Goal: Task Accomplishment & Management: Manage account settings

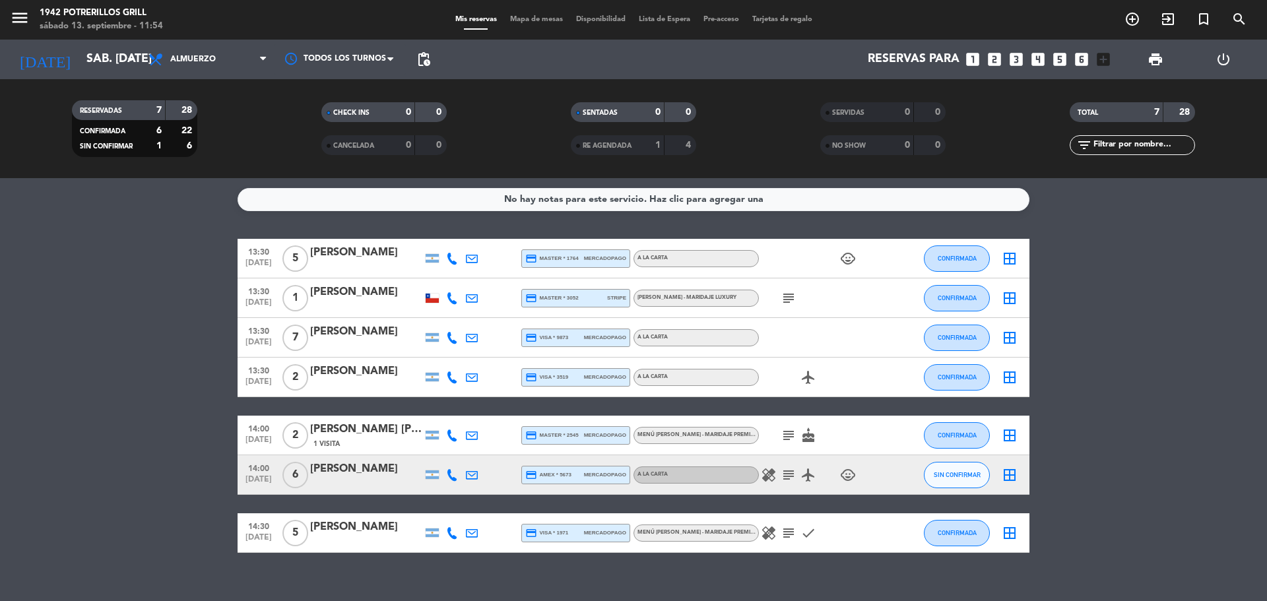
scroll to position [18, 0]
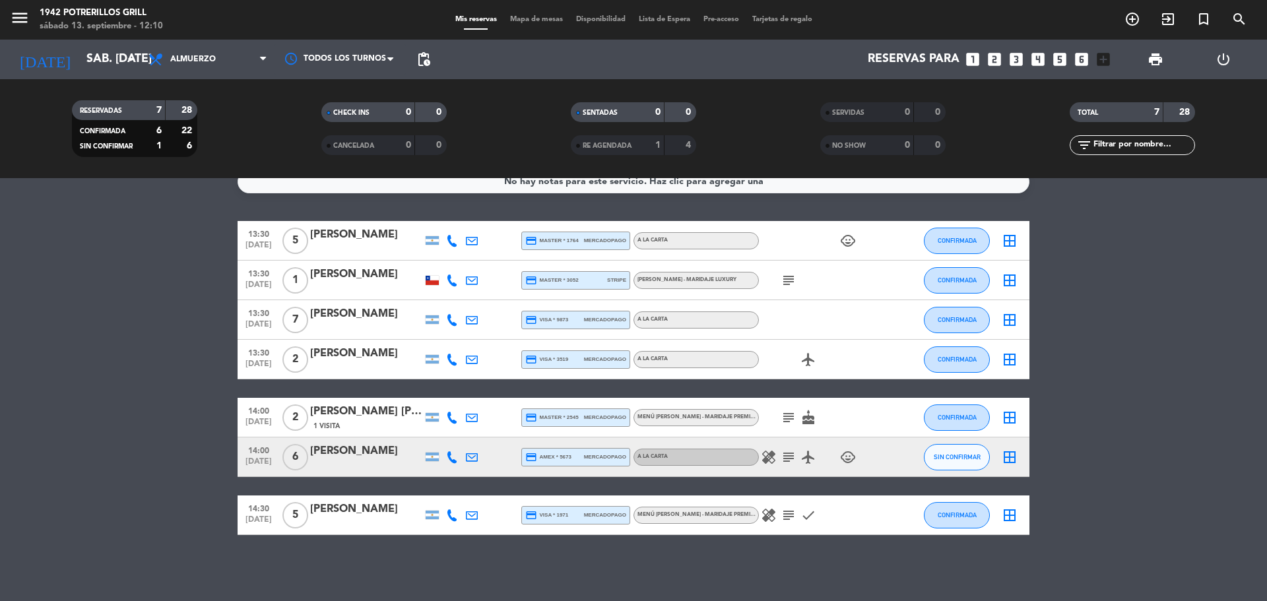
click at [787, 418] on icon "subject" at bounding box center [789, 418] width 16 height 16
click at [790, 463] on icon "subject" at bounding box center [789, 457] width 16 height 16
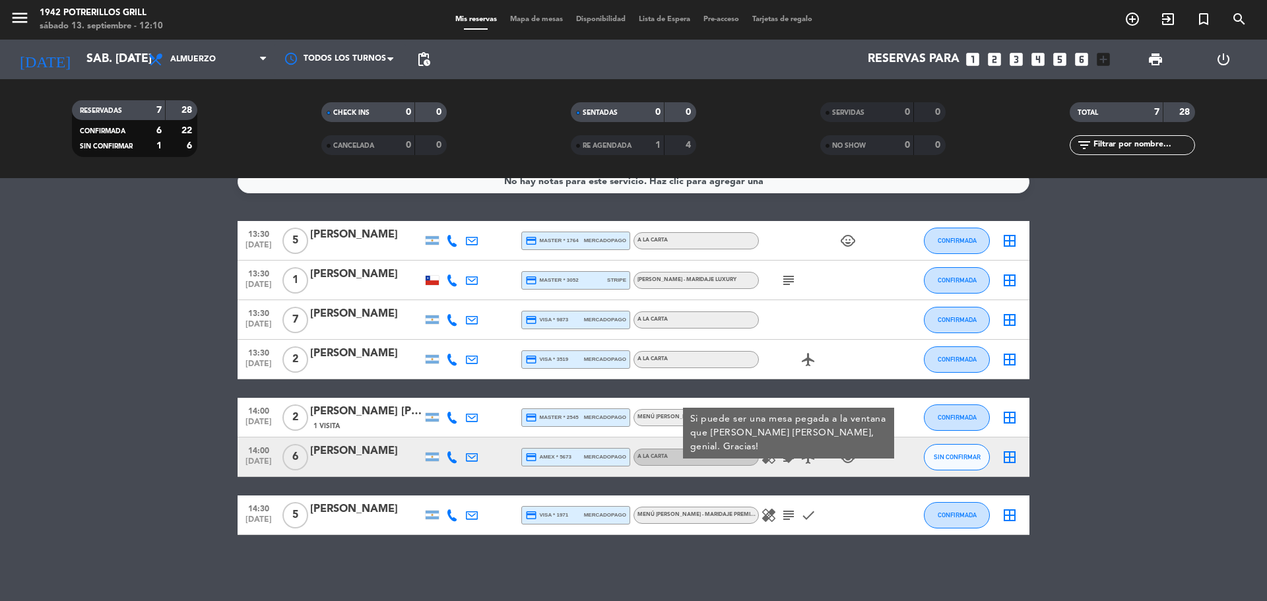
click at [771, 459] on icon "healing" at bounding box center [769, 457] width 16 height 16
click at [812, 461] on icon "airplanemode_active" at bounding box center [808, 457] width 16 height 16
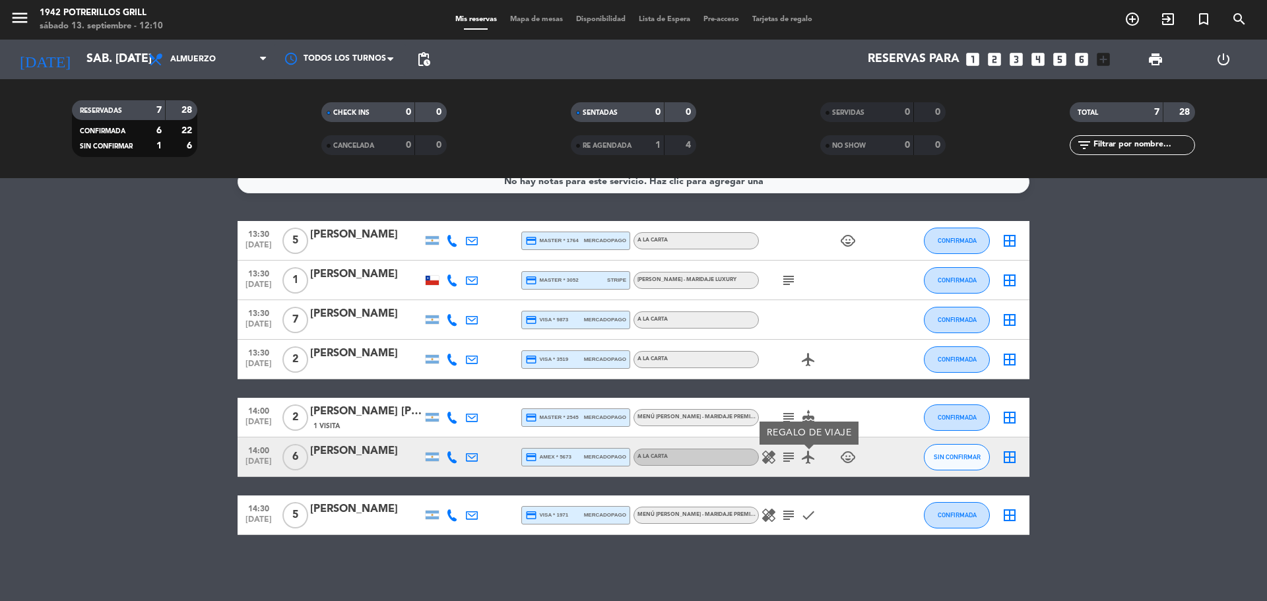
click at [189, 344] on bookings-row "13:30 [DATE] 5 [PERSON_NAME] credit_card master * 1764 mercadopago A LA CARTA c…" at bounding box center [633, 378] width 1267 height 314
click at [766, 519] on icon "healing" at bounding box center [769, 515] width 16 height 16
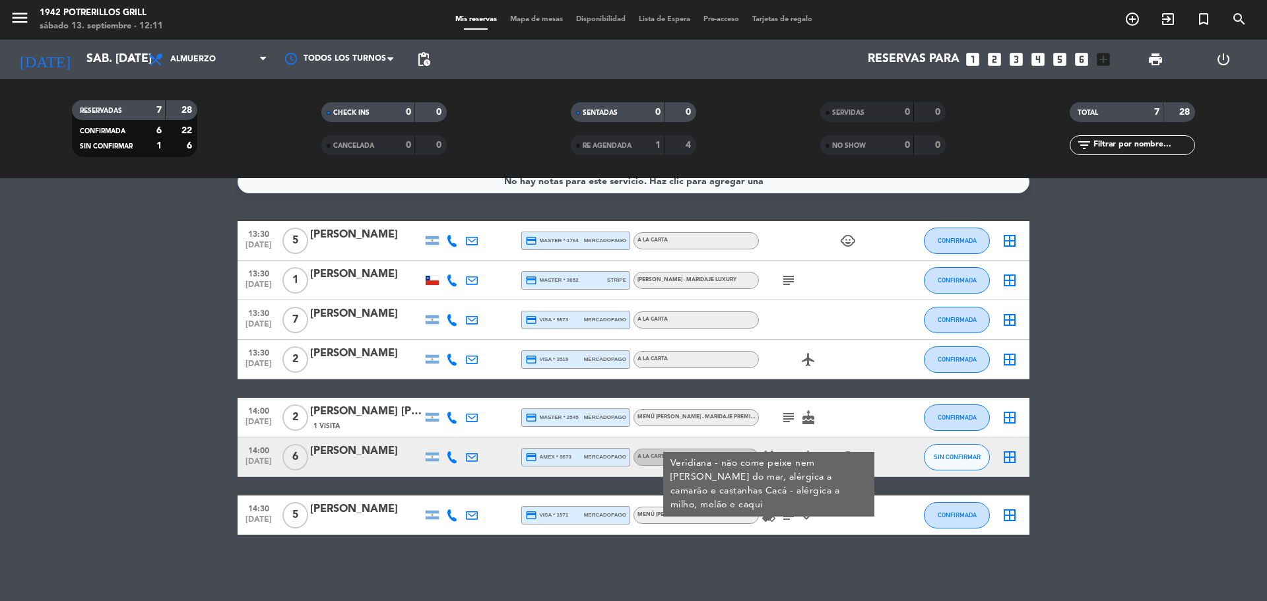
click at [784, 519] on icon "subject" at bounding box center [789, 515] width 16 height 16
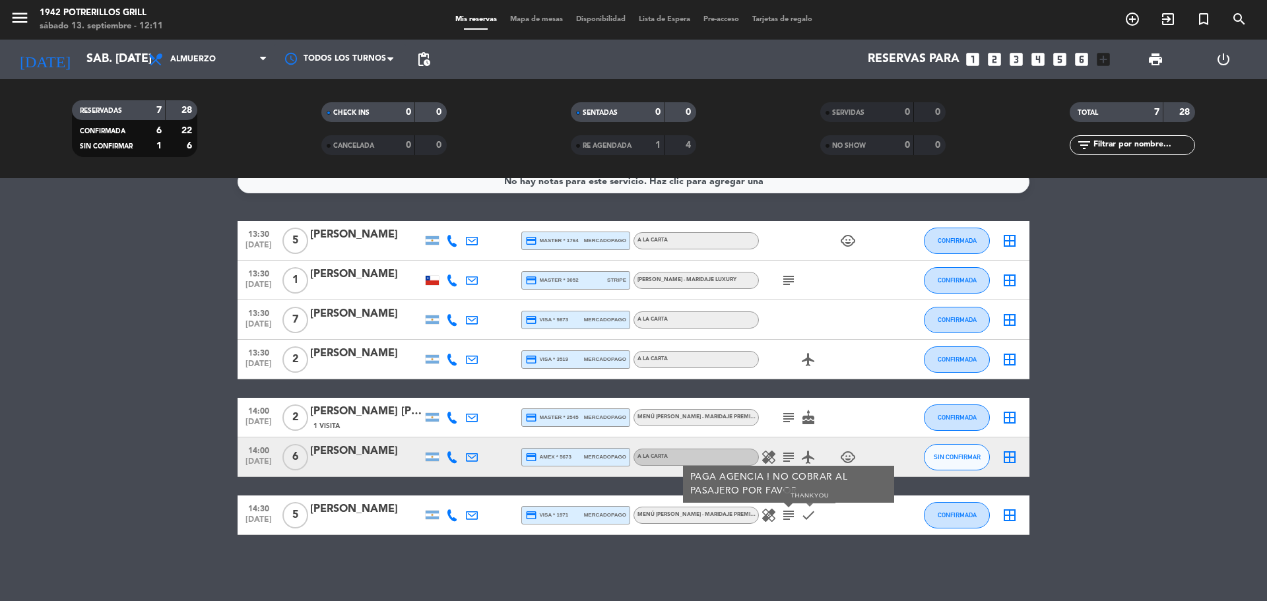
click at [804, 517] on icon "check" at bounding box center [808, 515] width 16 height 16
click at [773, 514] on icon "healing" at bounding box center [769, 515] width 16 height 16
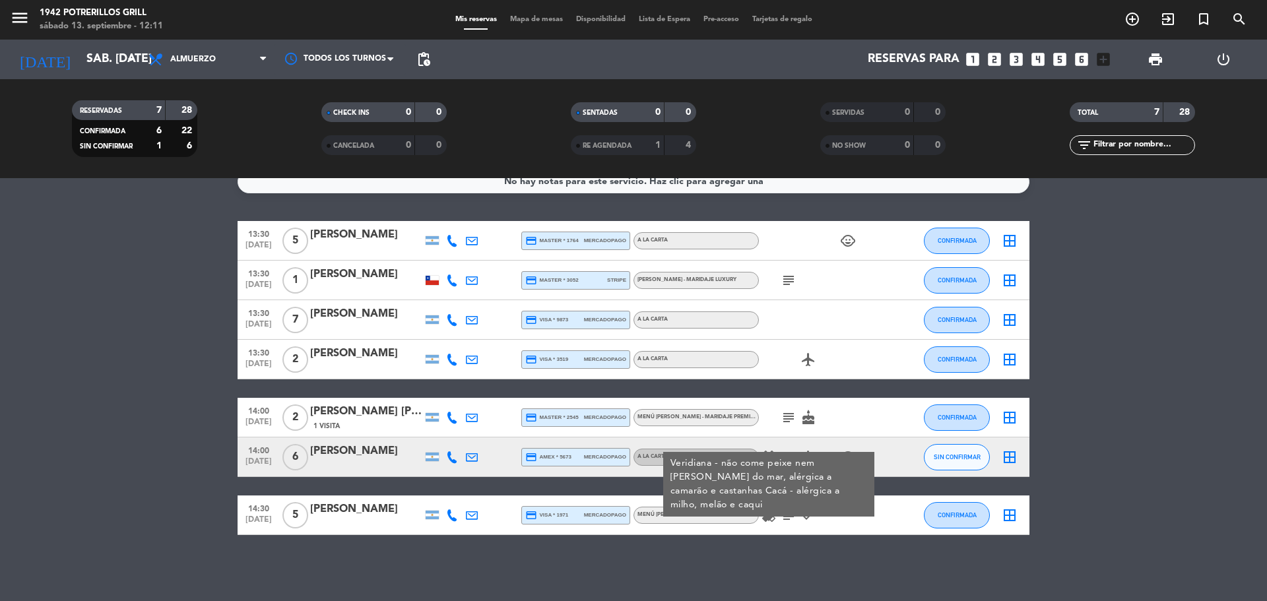
click at [786, 513] on icon "subject" at bounding box center [789, 515] width 16 height 16
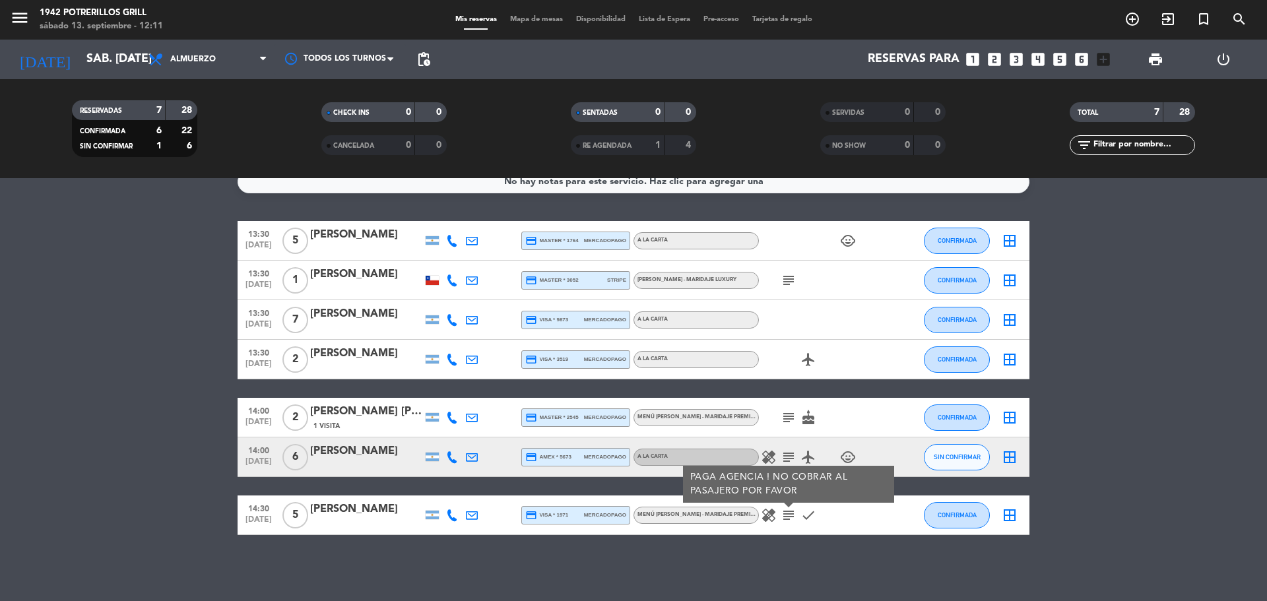
click at [1078, 379] on bookings-row "13:30 [DATE] 5 [PERSON_NAME] credit_card master * 1764 mercadopago A LA CARTA c…" at bounding box center [633, 378] width 1267 height 314
click at [789, 513] on icon "subject" at bounding box center [789, 515] width 16 height 16
click at [1153, 397] on bookings-row "13:30 [DATE] 5 [PERSON_NAME] credit_card master * 1764 mercadopago A LA CARTA c…" at bounding box center [633, 378] width 1267 height 314
click at [770, 457] on icon "healing" at bounding box center [769, 457] width 16 height 16
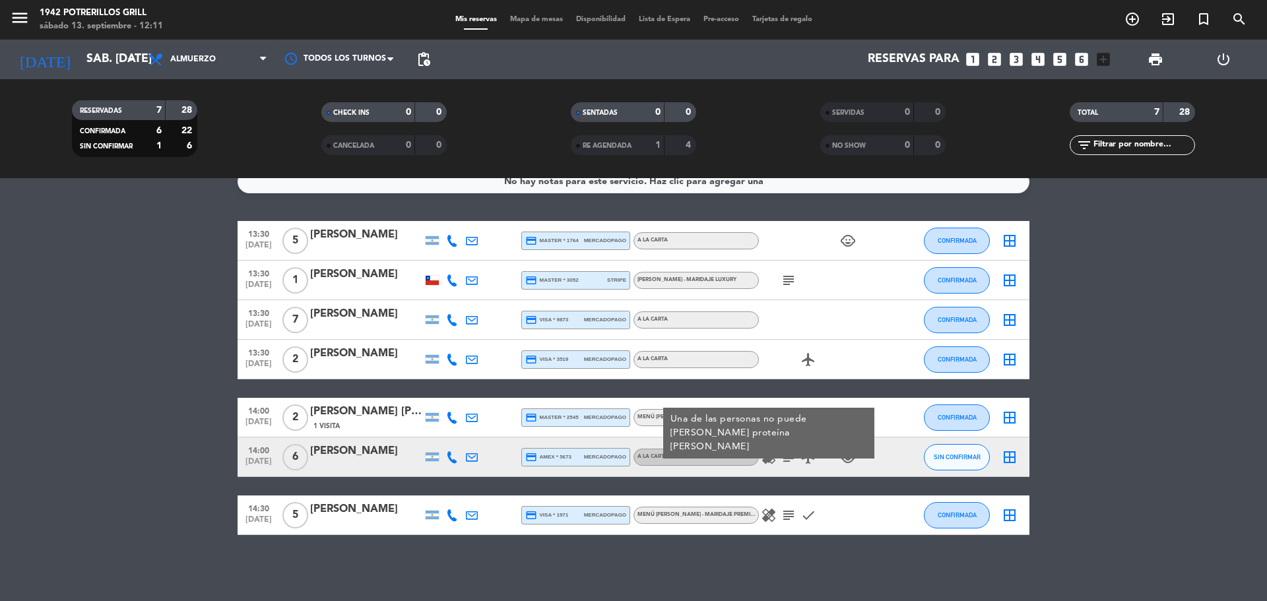
click at [793, 458] on icon "subject" at bounding box center [789, 457] width 16 height 16
click at [1199, 304] on bookings-row "13:30 [DATE] 5 [PERSON_NAME] credit_card master * 1764 mercadopago A LA CARTA c…" at bounding box center [633, 378] width 1267 height 314
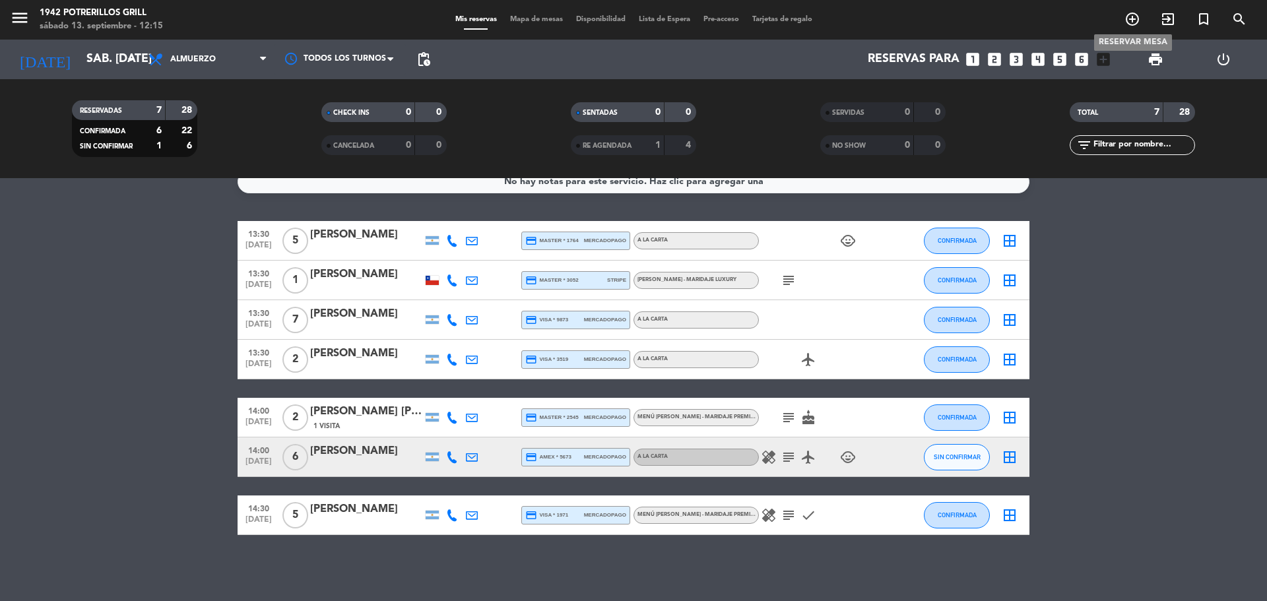
click at [1136, 24] on icon "add_circle_outline" at bounding box center [1132, 19] width 16 height 16
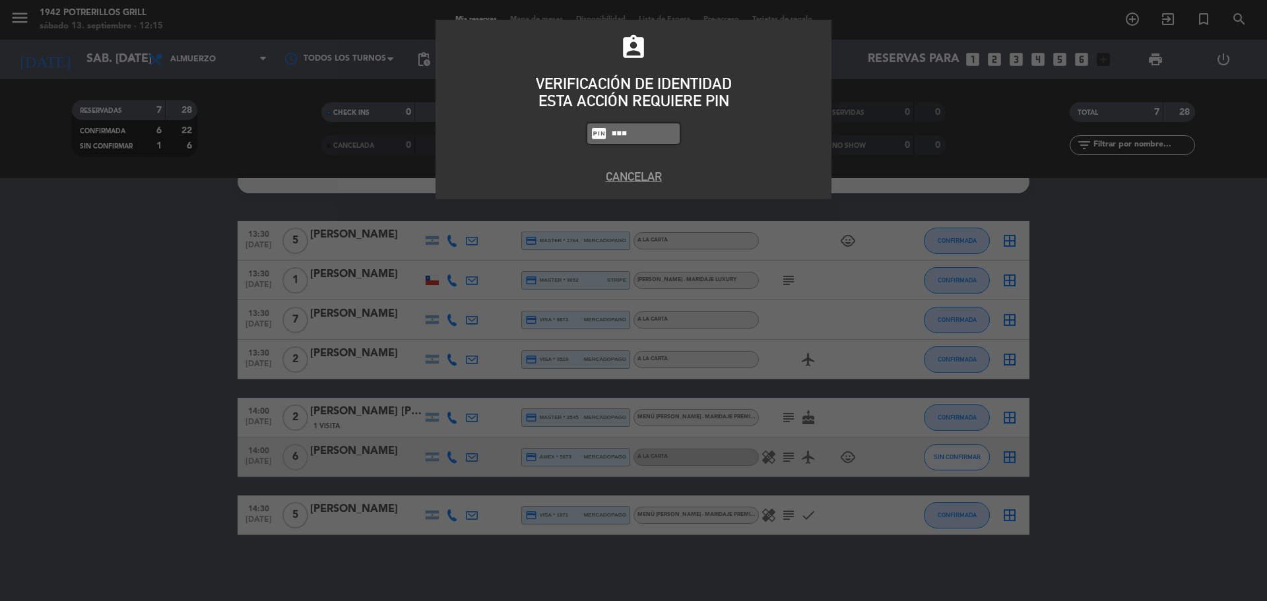
type input "8184"
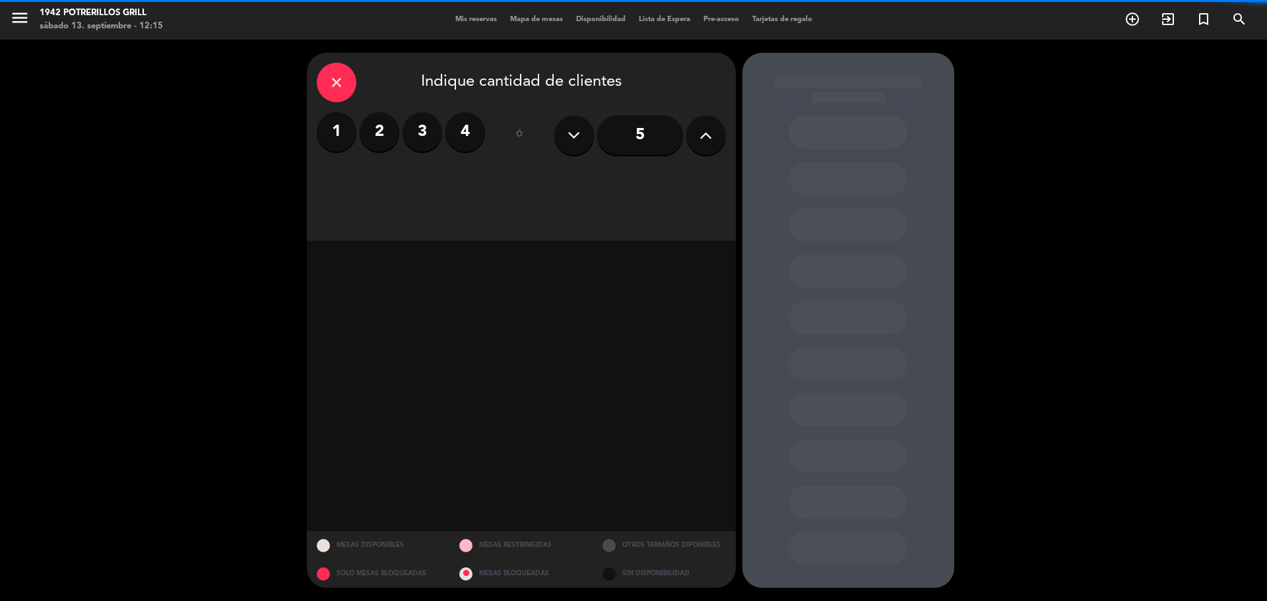
click at [383, 138] on label "2" at bounding box center [380, 132] width 40 height 40
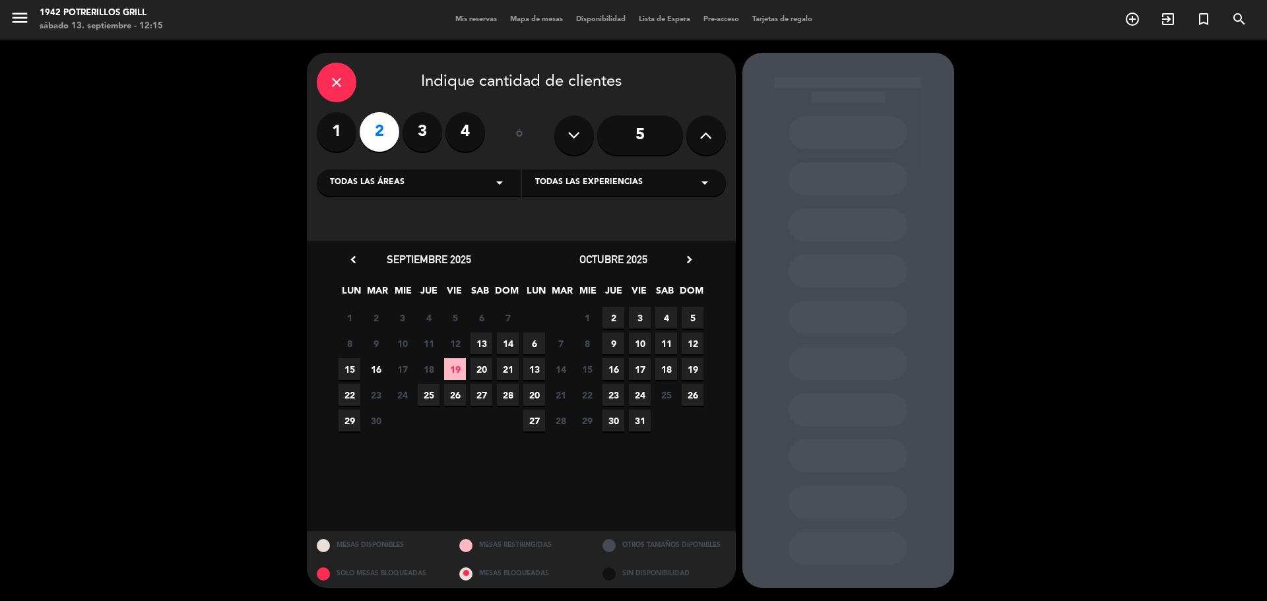
click at [486, 347] on span "13" at bounding box center [481, 344] width 22 height 22
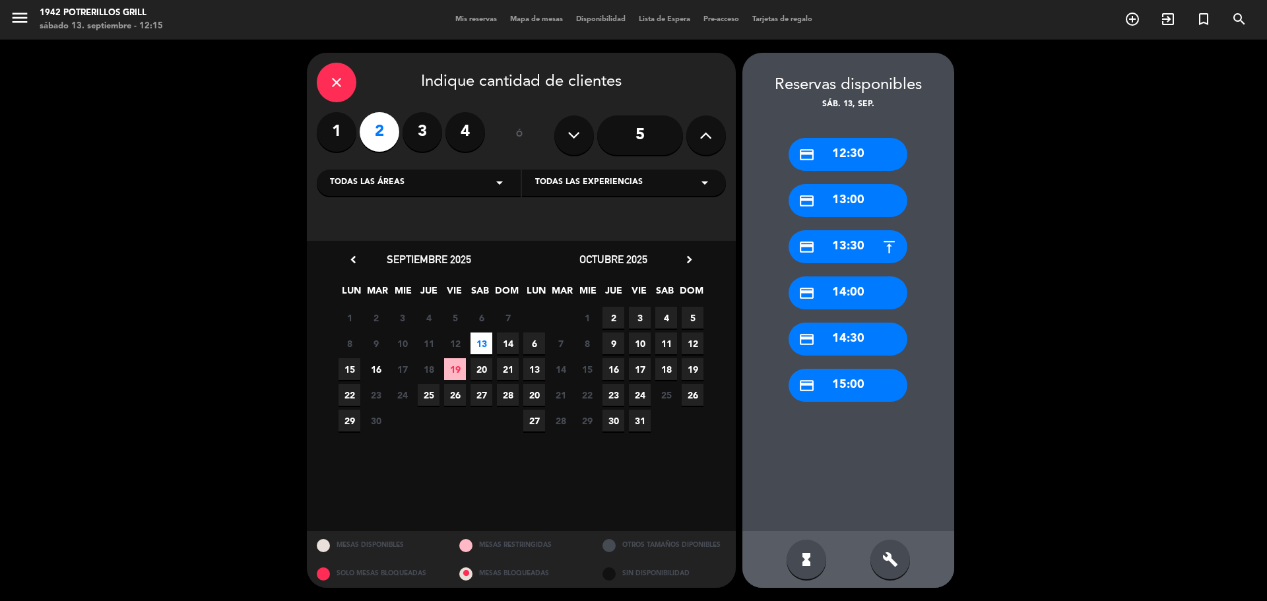
click at [842, 191] on div "credit_card 13:00" at bounding box center [848, 200] width 119 height 33
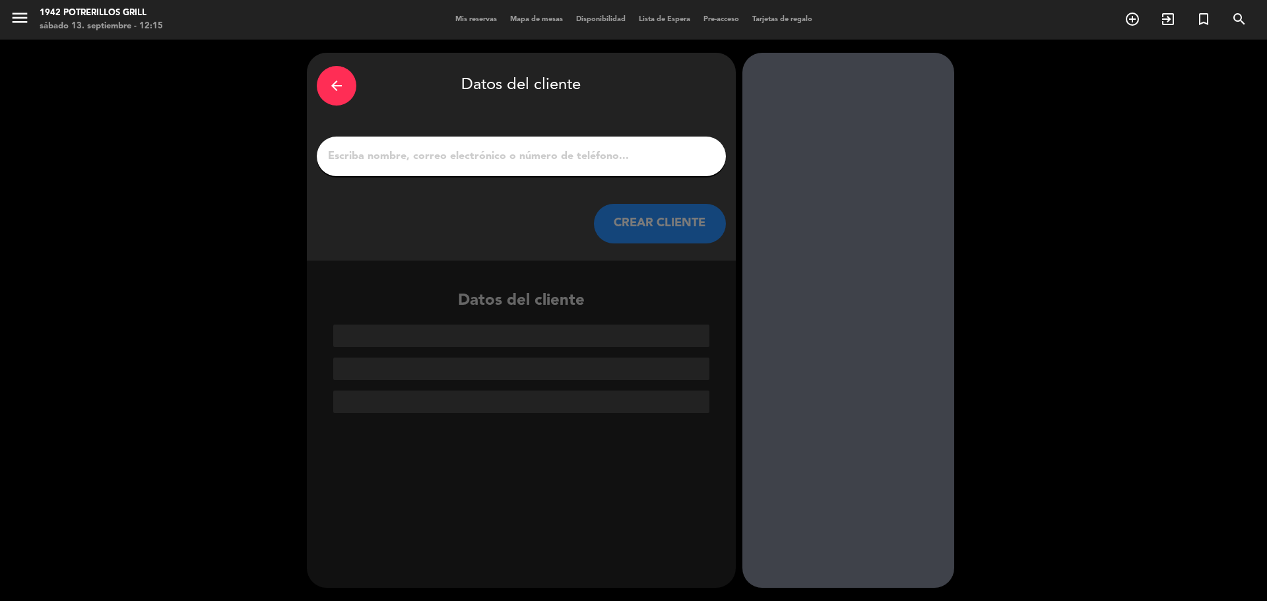
click at [463, 161] on input "1" at bounding box center [521, 156] width 389 height 18
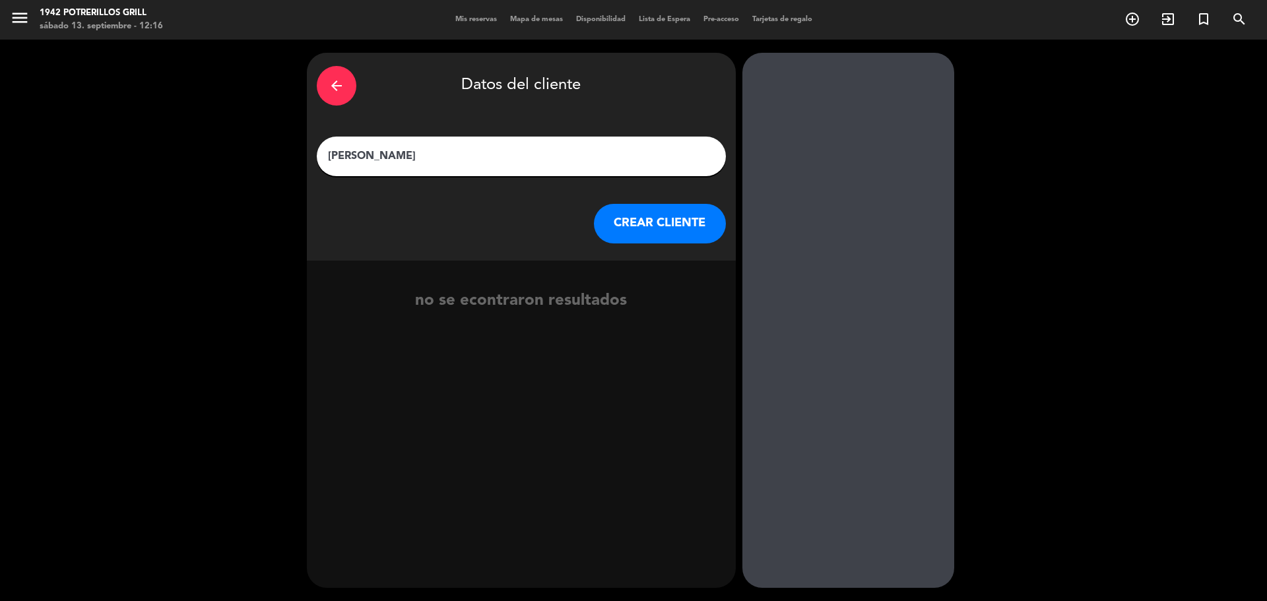
type input "[PERSON_NAME]"
click at [645, 224] on button "CREAR CLIENTE" at bounding box center [660, 224] width 132 height 40
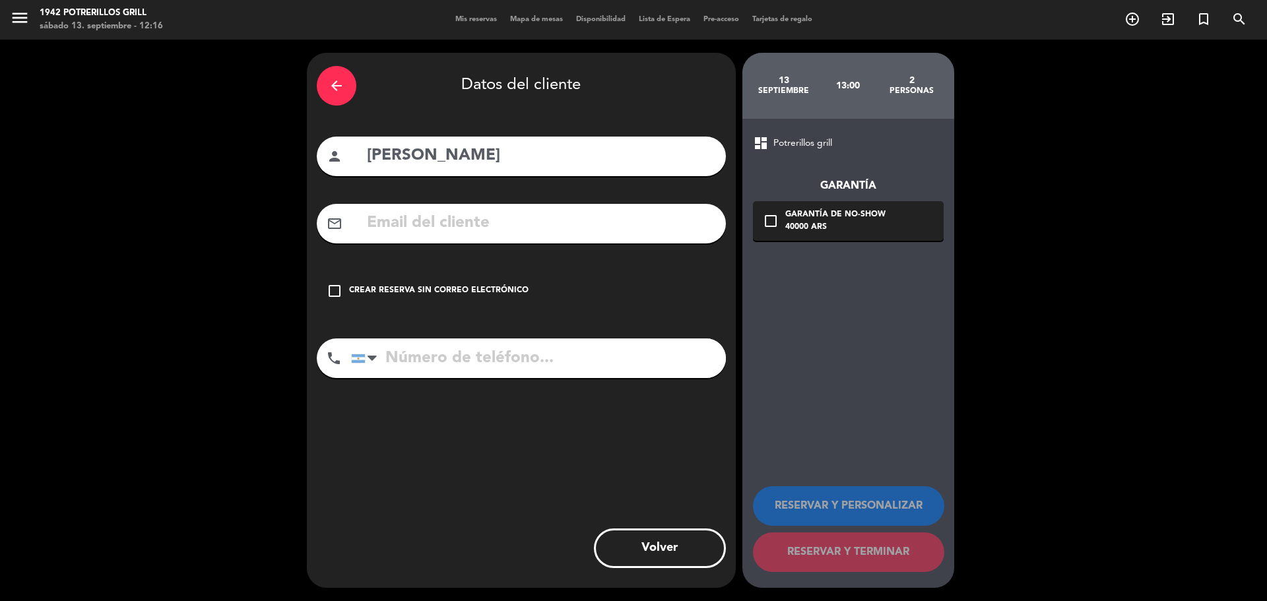
click at [339, 287] on icon "check_box_outline_blank" at bounding box center [335, 291] width 16 height 16
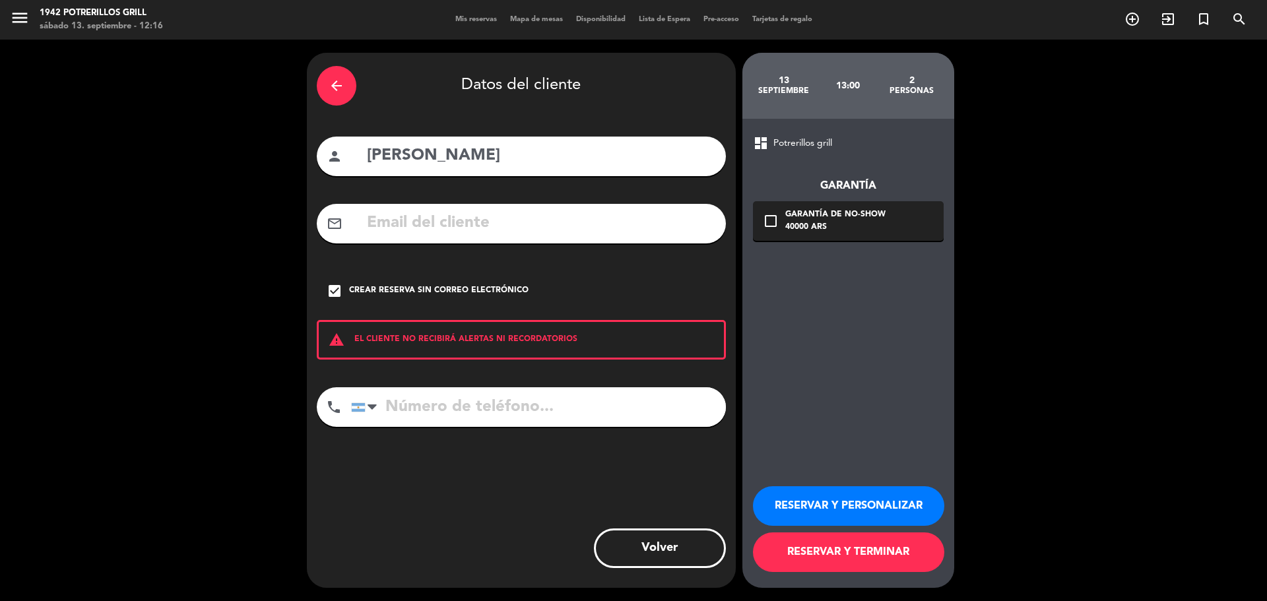
click at [833, 557] on button "RESERVAR Y TERMINAR" at bounding box center [848, 553] width 191 height 40
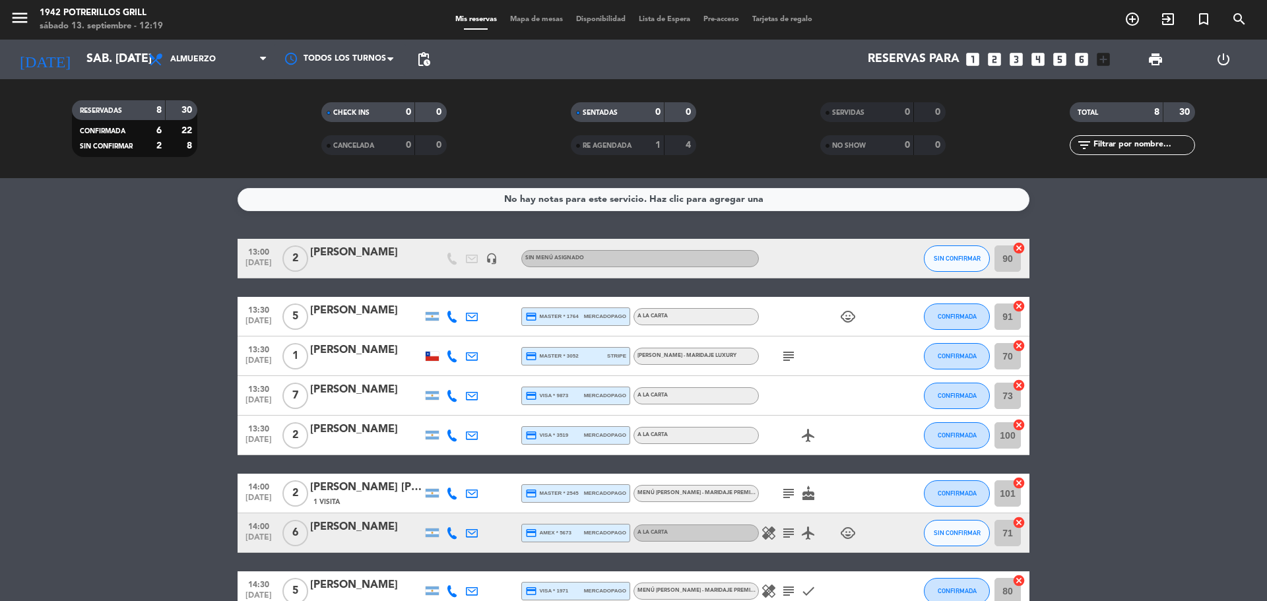
click at [90, 297] on bookings-row "13:00 [DATE] 2 [PERSON_NAME] headset_mic Sin menú asignado SIN CONFIRMAR 90 can…" at bounding box center [633, 425] width 1267 height 372
click at [1132, 18] on icon "add_circle_outline" at bounding box center [1132, 19] width 16 height 16
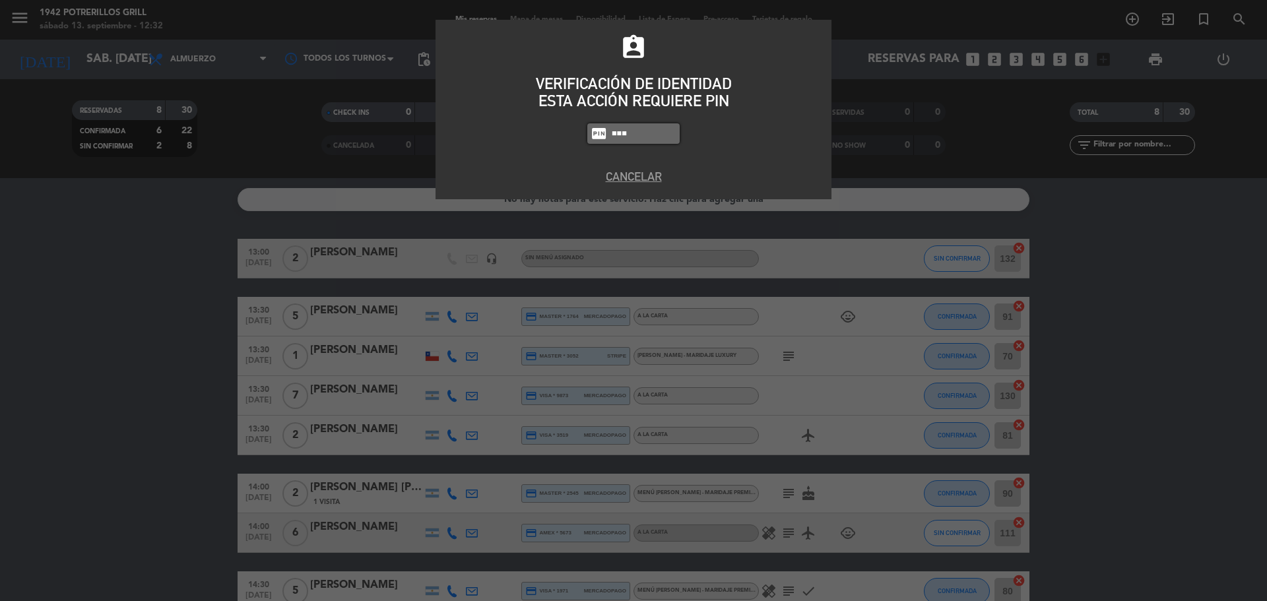
type input "8184"
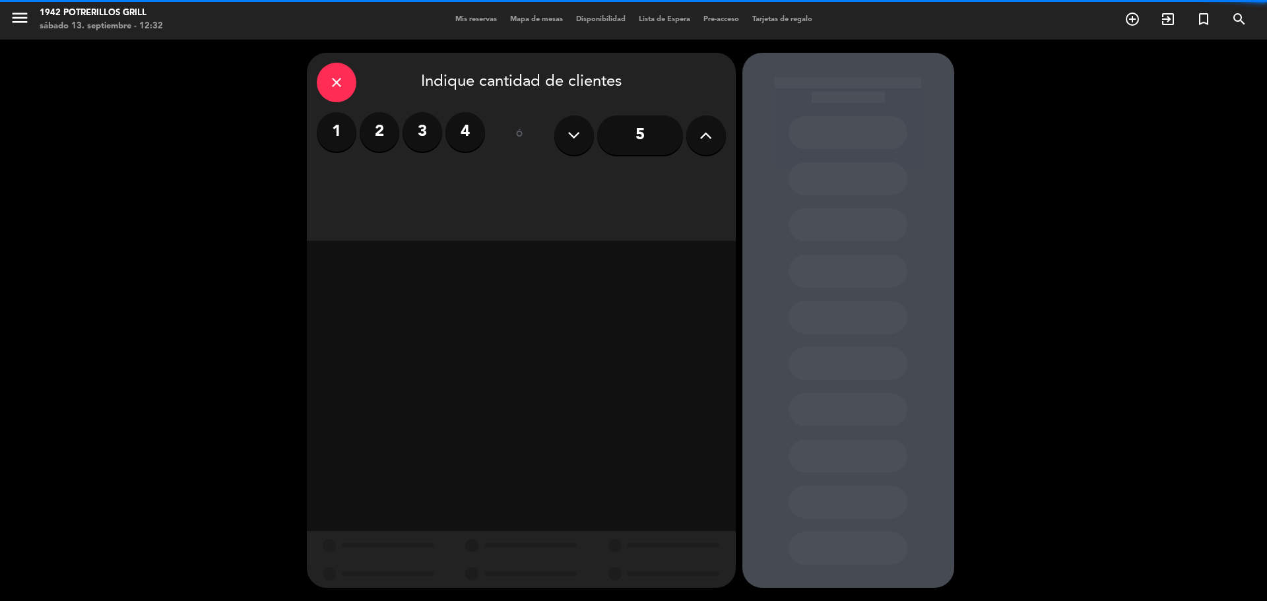
click at [370, 129] on label "2" at bounding box center [380, 132] width 40 height 40
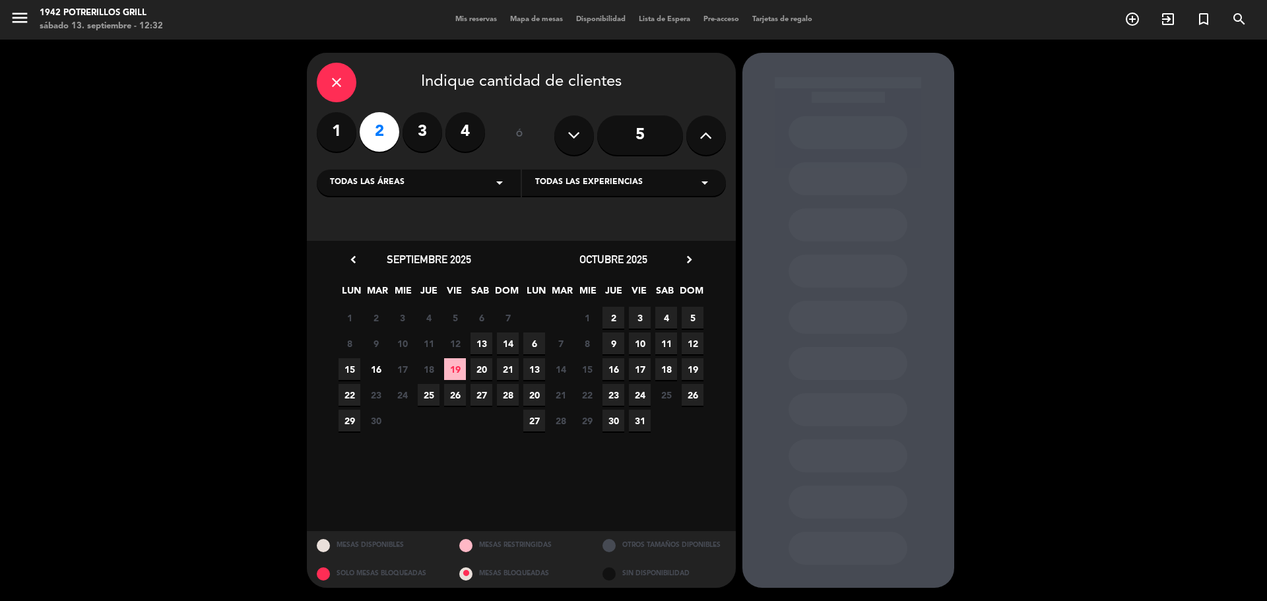
click at [480, 340] on span "13" at bounding box center [481, 344] width 22 height 22
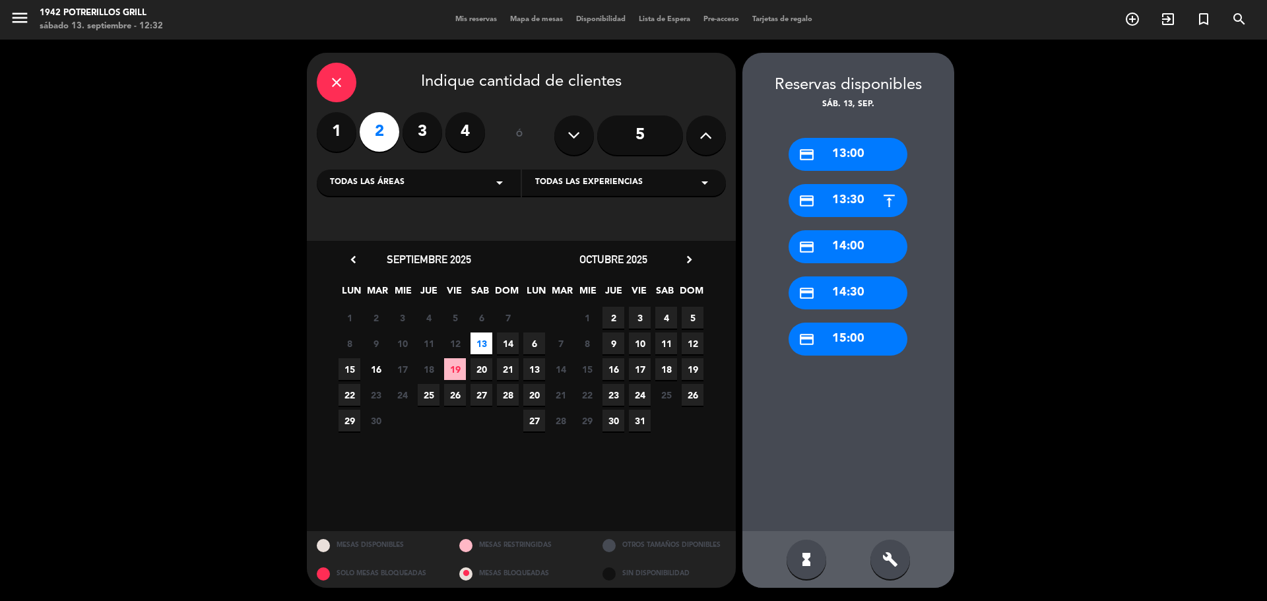
click at [843, 156] on div "credit_card 13:00" at bounding box center [848, 154] width 119 height 33
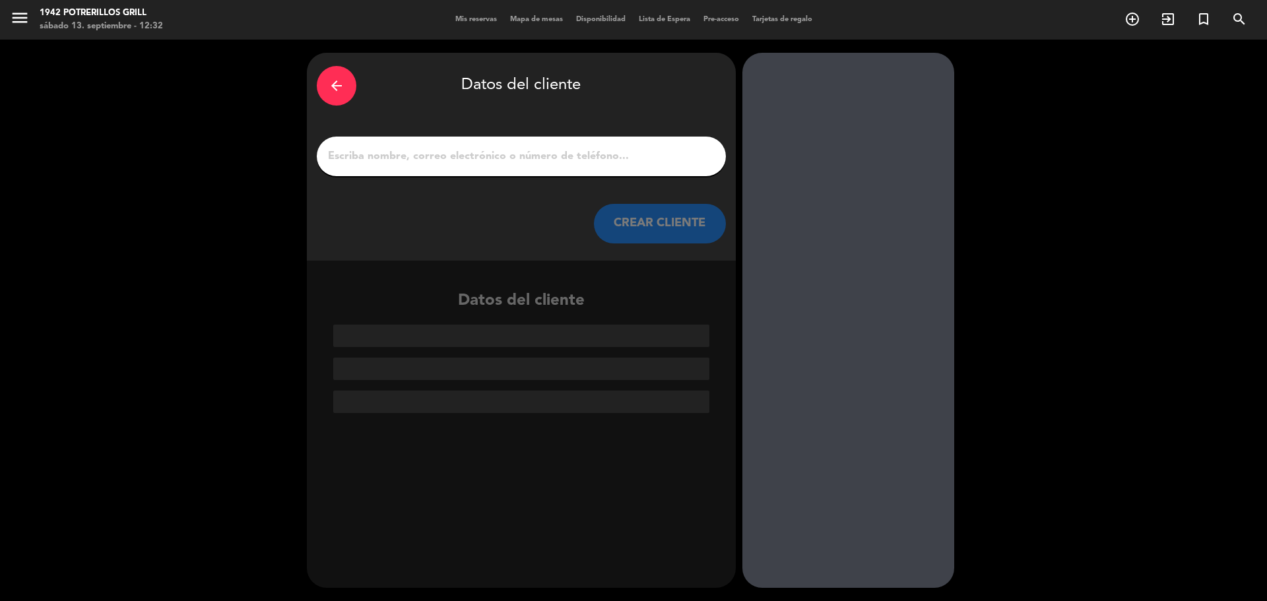
click at [436, 158] on input "1" at bounding box center [521, 156] width 389 height 18
click at [544, 158] on input "1" at bounding box center [521, 156] width 389 height 18
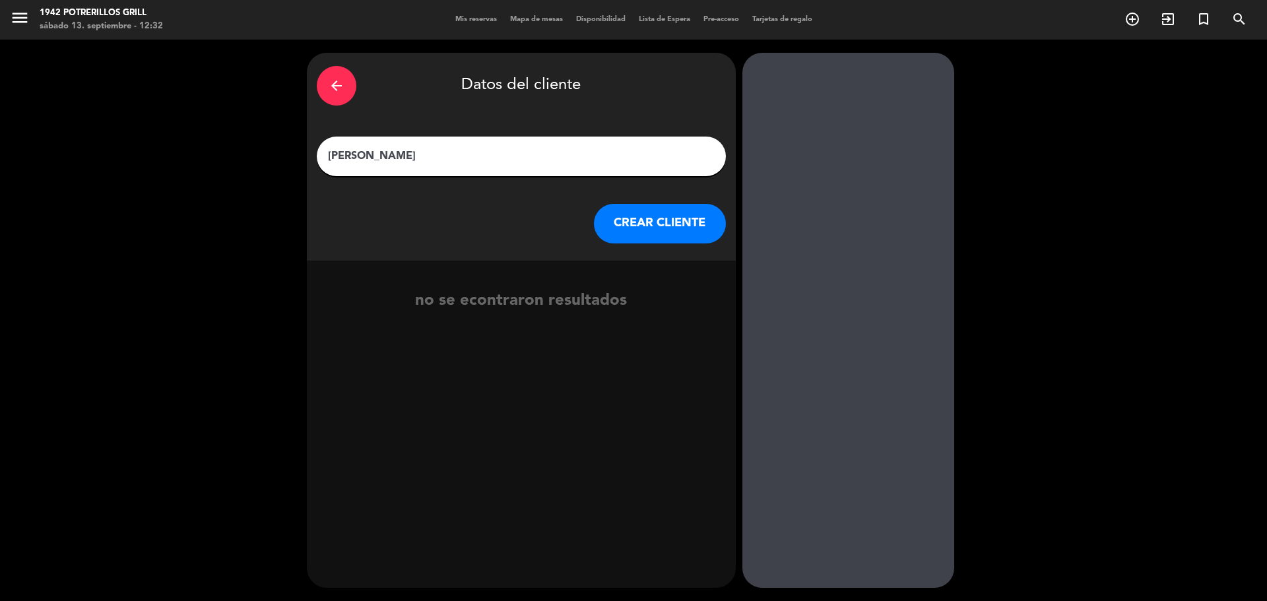
type input "[PERSON_NAME]"
click at [637, 233] on button "CREAR CLIENTE" at bounding box center [660, 224] width 132 height 40
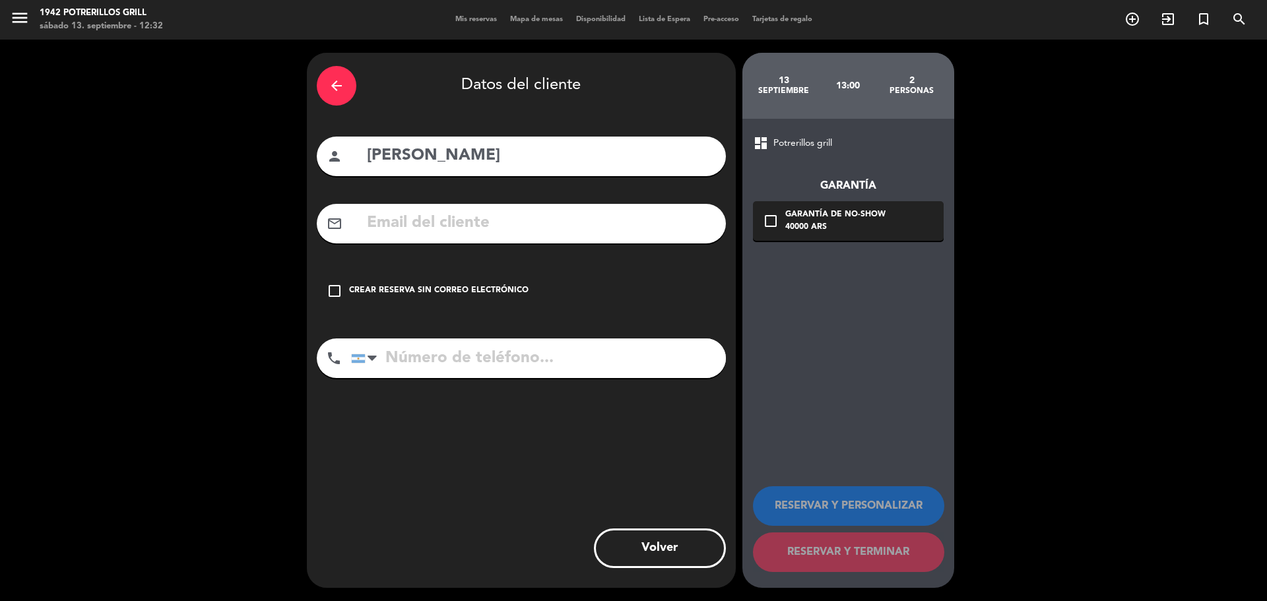
click at [325, 286] on div "check_box_outline_blank Crear reserva sin correo electrónico" at bounding box center [521, 291] width 409 height 40
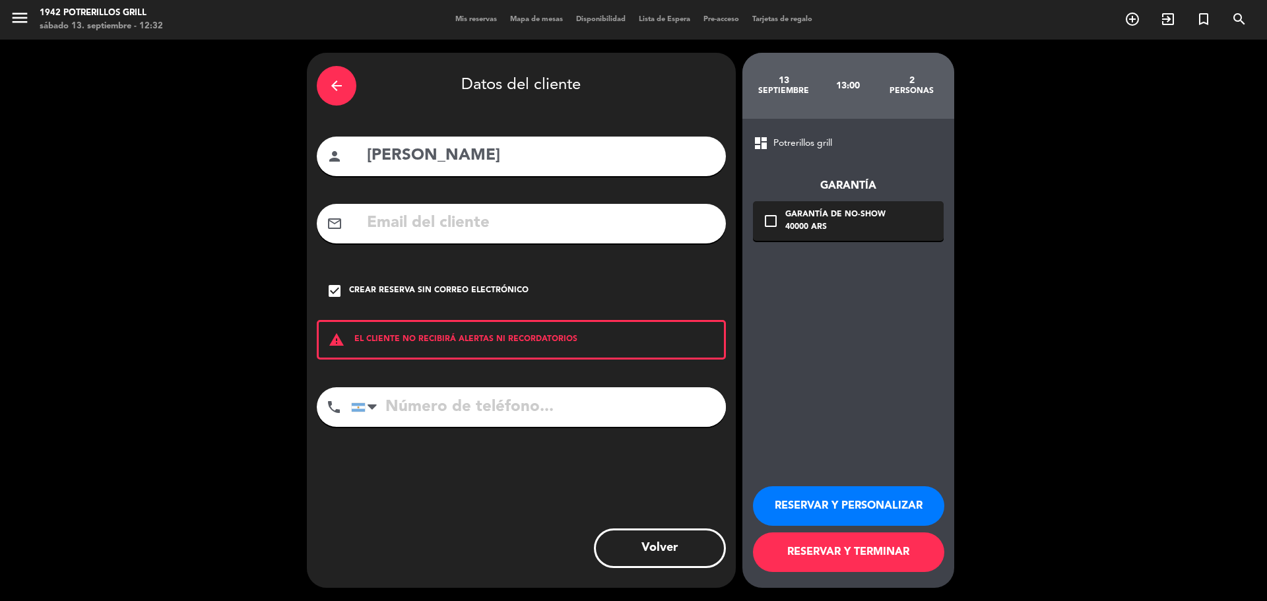
click at [839, 546] on button "RESERVAR Y TERMINAR" at bounding box center [848, 553] width 191 height 40
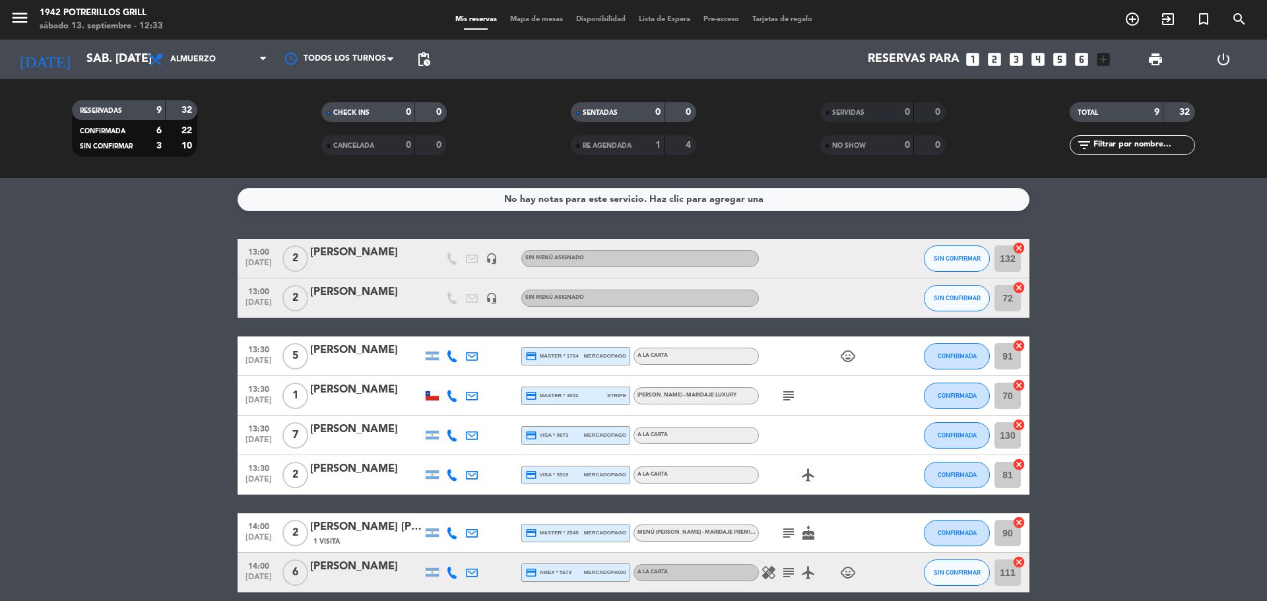
scroll to position [115, 0]
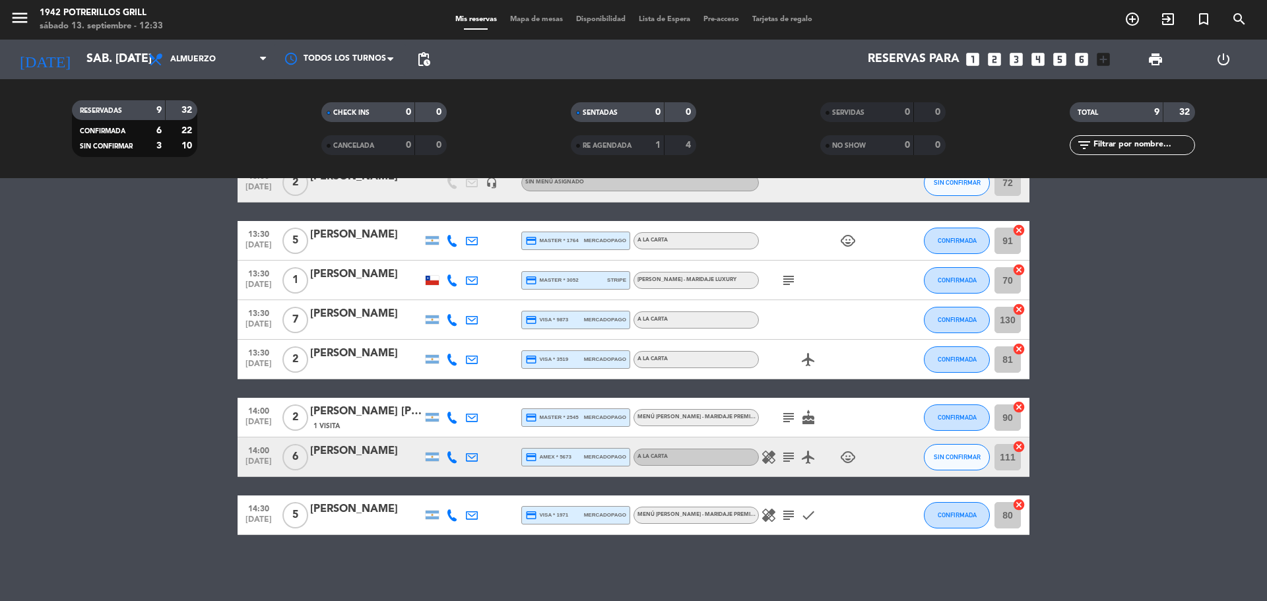
click at [1137, 344] on bookings-row "13:00 [DATE] 2 [PERSON_NAME] headset_mic Sin menú asignado SIN CONFIRMAR 132 ca…" at bounding box center [633, 329] width 1267 height 412
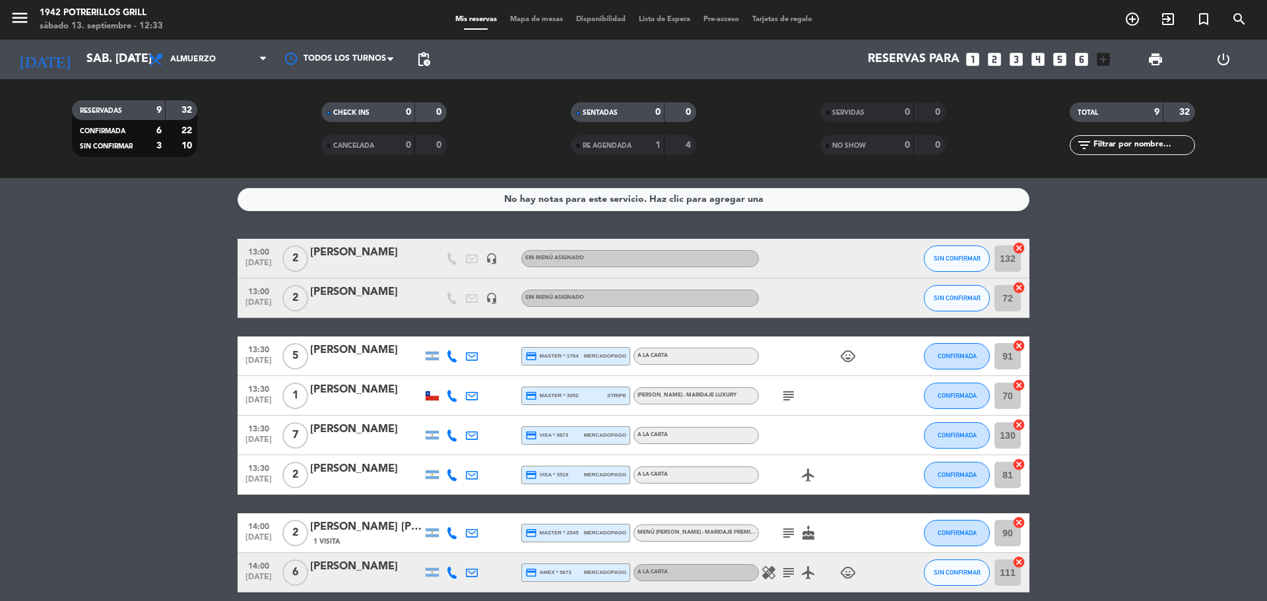
click at [1152, 350] on bookings-row "13:00 [DATE] 2 [PERSON_NAME] headset_mic Sin menú asignado SIN CONFIRMAR 132 ca…" at bounding box center [633, 445] width 1267 height 412
click at [534, 20] on span "Mapa de mesas" at bounding box center [536, 19] width 66 height 7
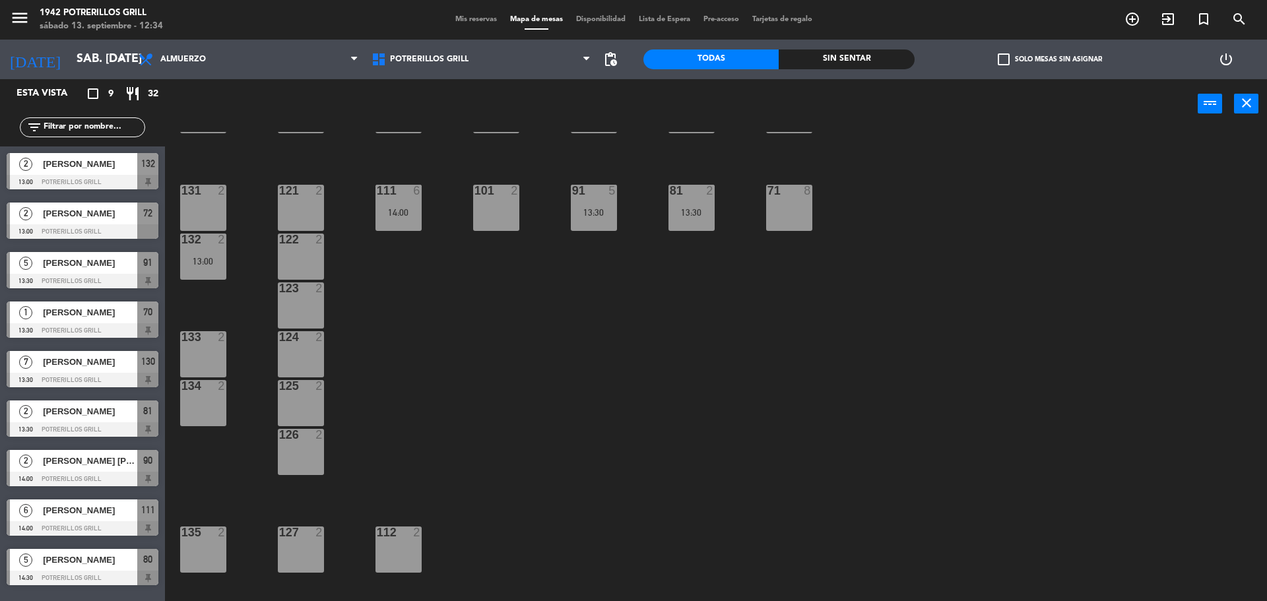
scroll to position [135, 0]
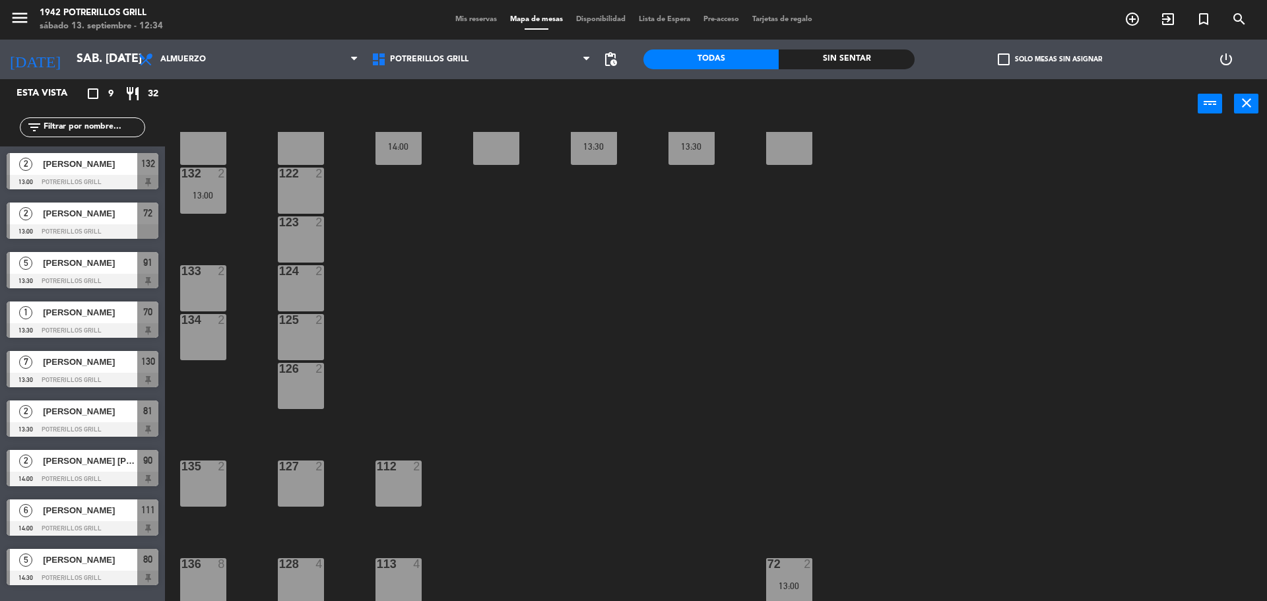
click at [486, 21] on span "Mis reservas" at bounding box center [476, 19] width 55 height 7
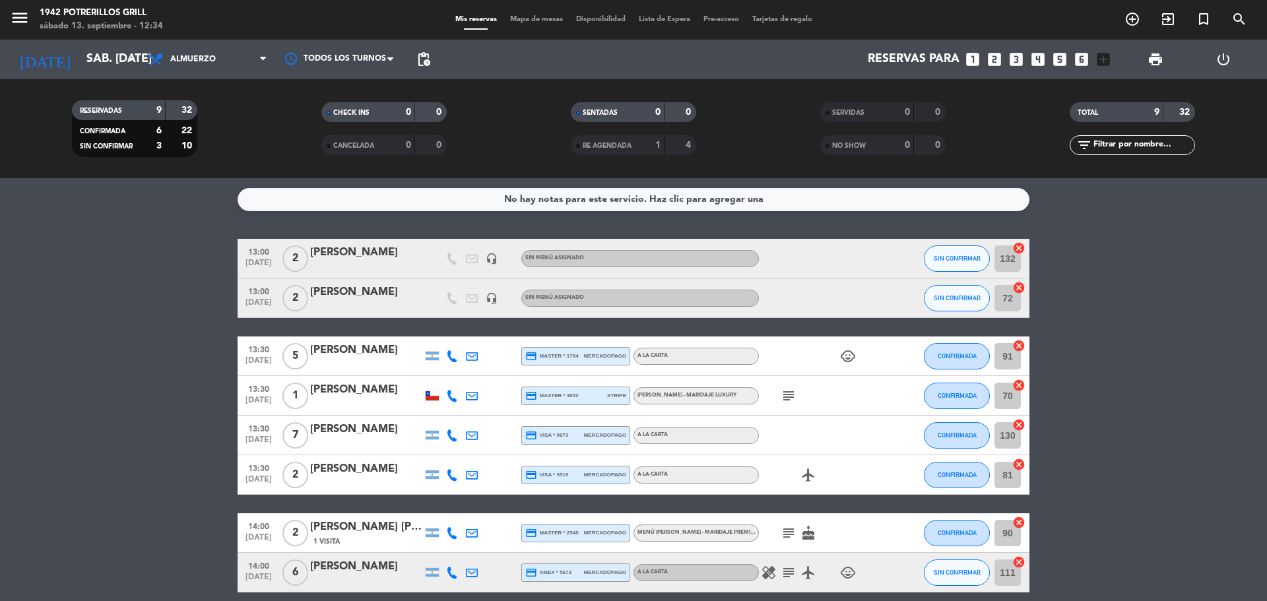
click at [1168, 350] on bookings-row "13:00 [DATE] 2 [PERSON_NAME] headset_mic Sin menú asignado SIN CONFIRMAR 132 ca…" at bounding box center [633, 445] width 1267 height 412
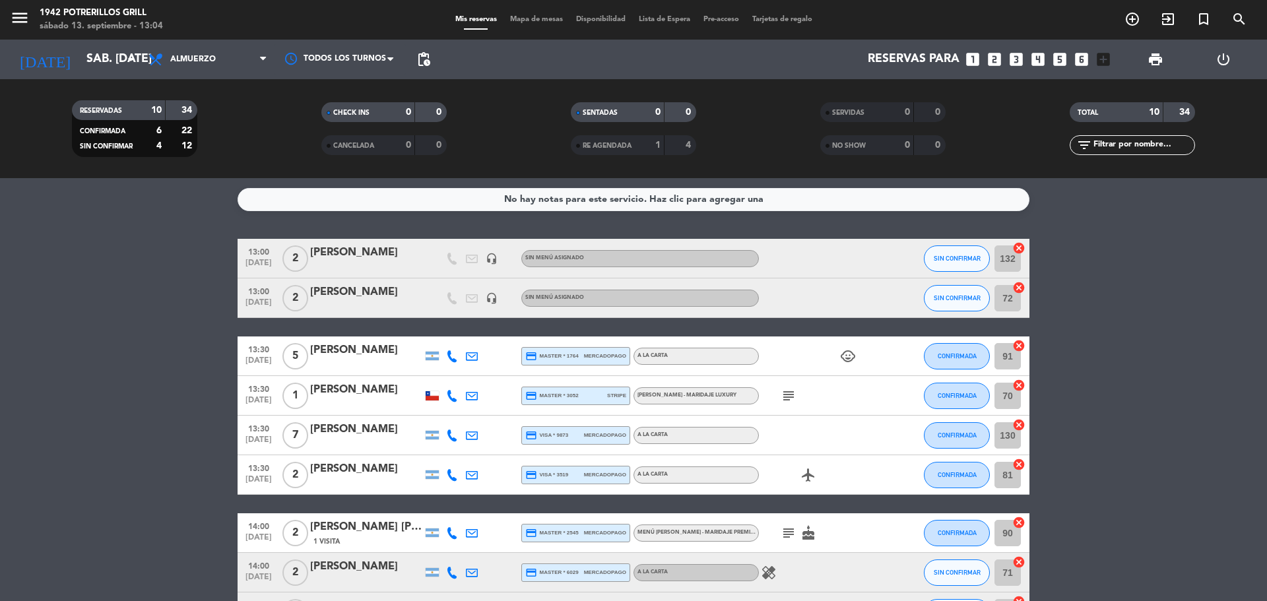
click at [1105, 263] on bookings-row "13:00 [DATE] 2 [PERSON_NAME] headset_mic Sin menú asignado SIN CONFIRMAR 132 ca…" at bounding box center [633, 464] width 1267 height 451
click at [123, 344] on bookings-row "13:00 [DATE] 2 [PERSON_NAME] headset_mic Sin menú asignado SIN CONFIRMAR 132 ca…" at bounding box center [633, 464] width 1267 height 451
click at [124, 309] on bookings-row "13:00 [DATE] 2 [PERSON_NAME] headset_mic Sin menú asignado SIN CONFIRMAR 132 ca…" at bounding box center [633, 464] width 1267 height 451
click at [183, 289] on bookings-row "13:00 [DATE] 2 [PERSON_NAME] headset_mic Sin menú asignado SIN CONFIRMAR 132 ca…" at bounding box center [633, 464] width 1267 height 451
click at [1061, 314] on bookings-row "13:00 [DATE] 2 [PERSON_NAME] headset_mic Sin menú asignado SIN CONFIRMAR 132 ca…" at bounding box center [633, 464] width 1267 height 451
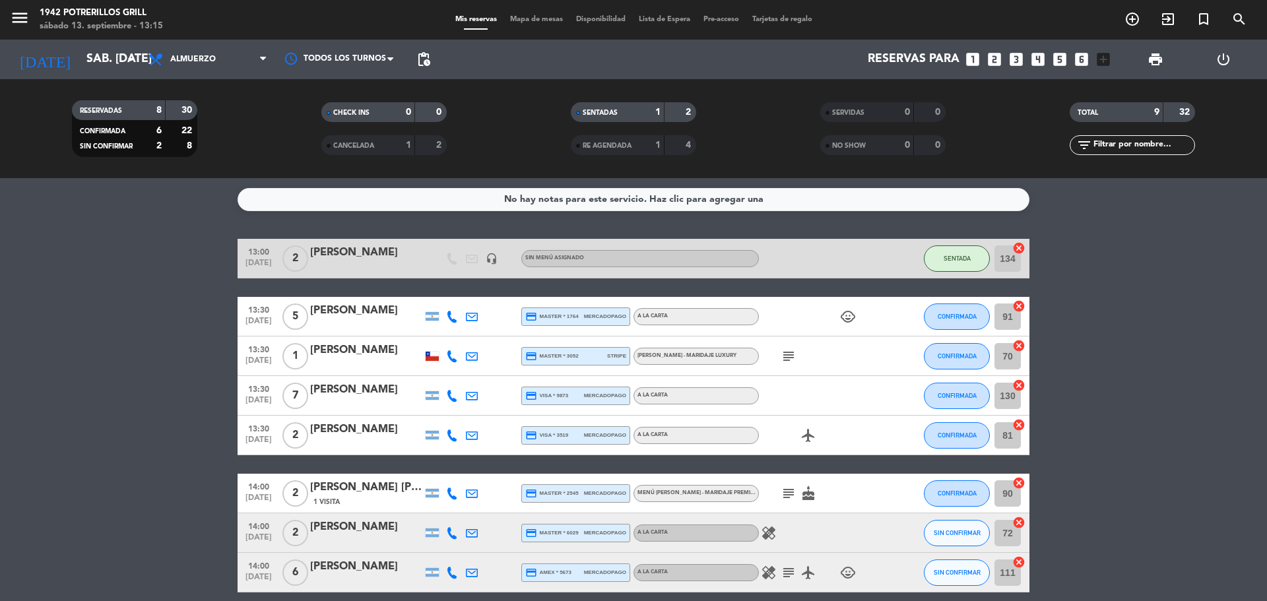
click at [191, 344] on bookings-row "13:00 [DATE] 2 [PERSON_NAME] headset_mic Sin menú asignado SENTADA 134 cancel 1…" at bounding box center [633, 445] width 1267 height 412
click at [789, 356] on icon "subject" at bounding box center [789, 356] width 16 height 16
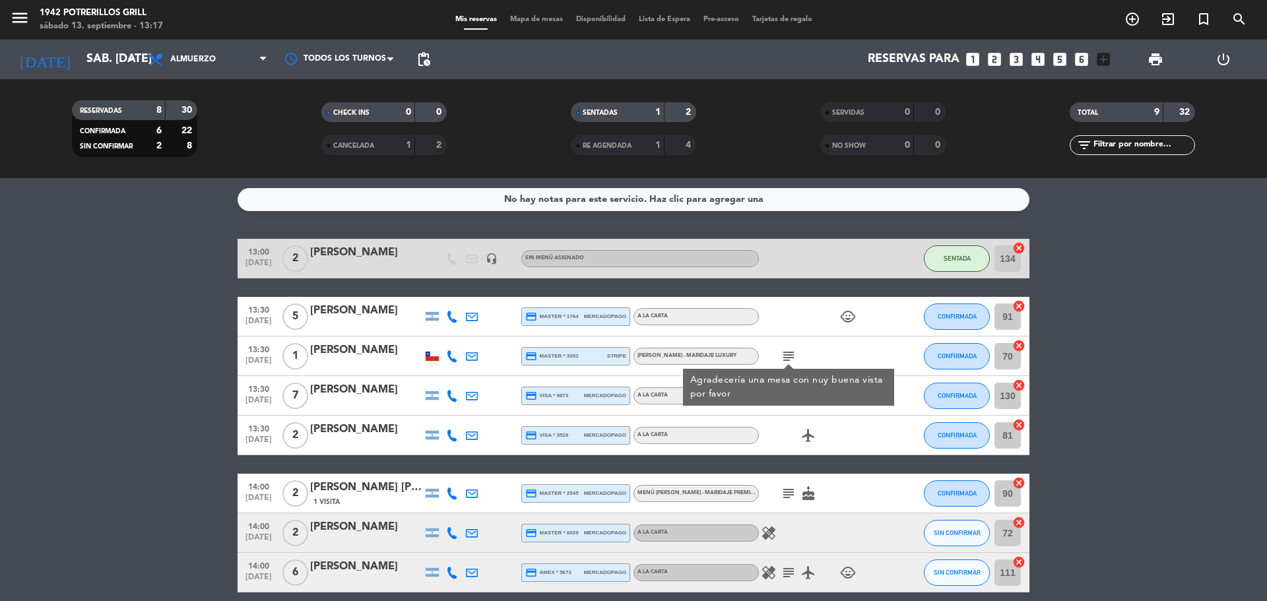
click at [1096, 317] on bookings-row "13:00 [DATE] 2 [PERSON_NAME] headset_mic Sin menú asignado SENTADA 134 cancel 1…" at bounding box center [633, 445] width 1267 height 412
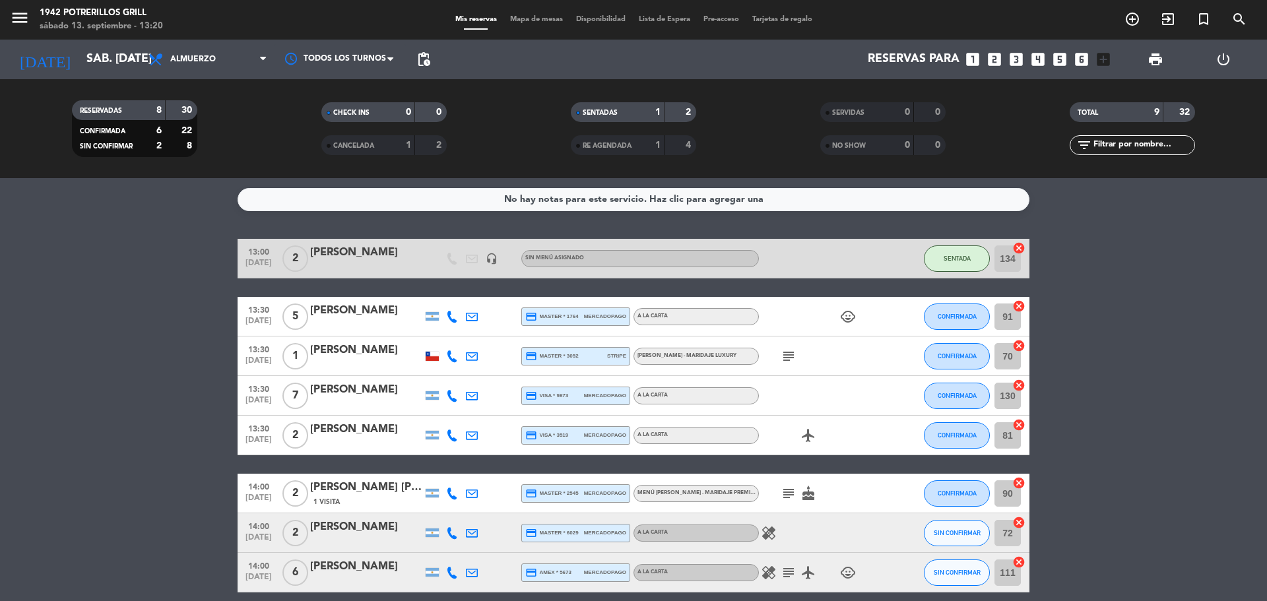
click at [1096, 317] on bookings-row "13:00 [DATE] 2 [PERSON_NAME] headset_mic Sin menú asignado SENTADA 134 cancel 1…" at bounding box center [633, 445] width 1267 height 412
click at [977, 346] on button "CONFIRMADA" at bounding box center [957, 356] width 66 height 26
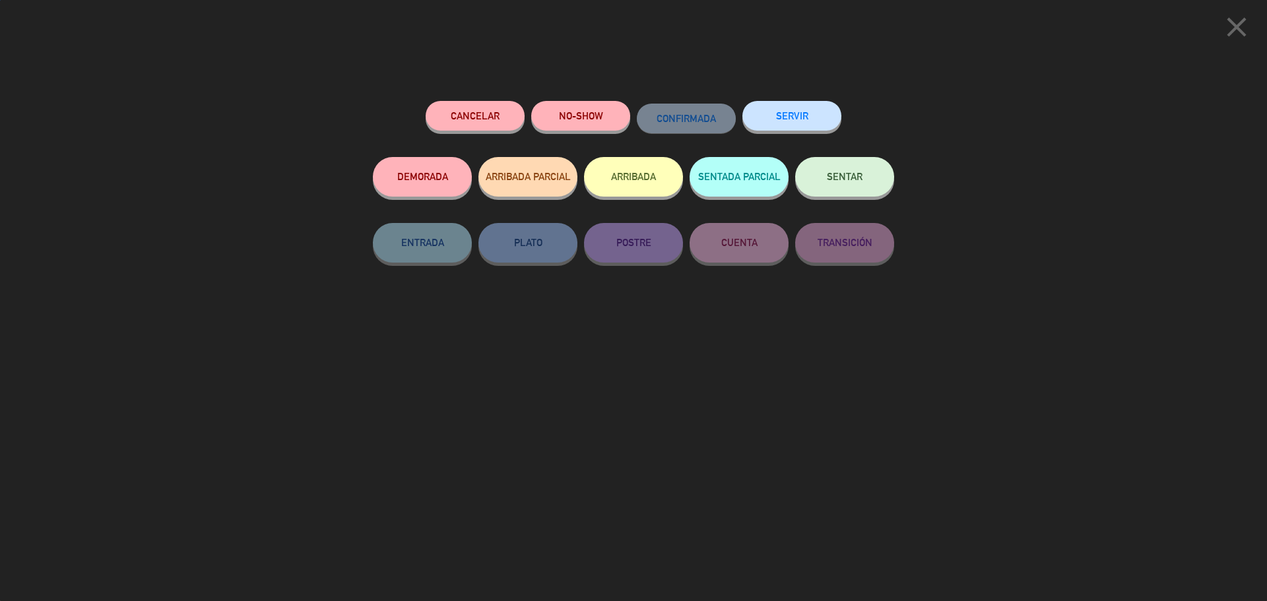
click at [812, 166] on button "SENTAR" at bounding box center [844, 177] width 99 height 40
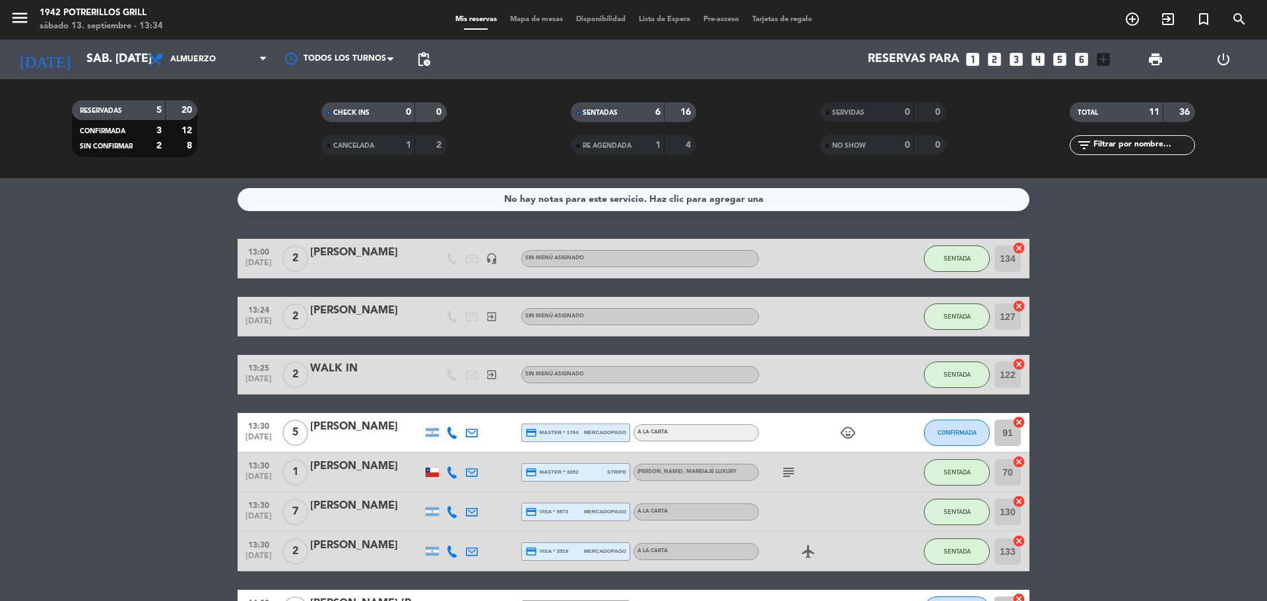
scroll to position [198, 0]
